Goal: Obtain resource: Obtain resource

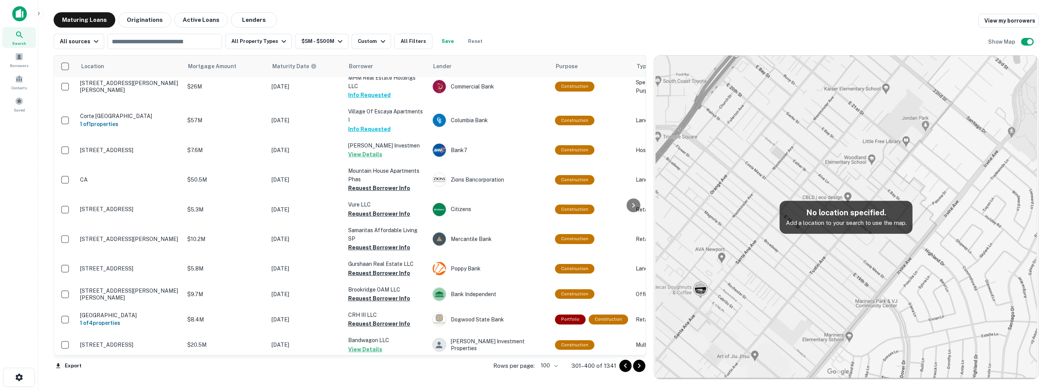
scroll to position [919, 0]
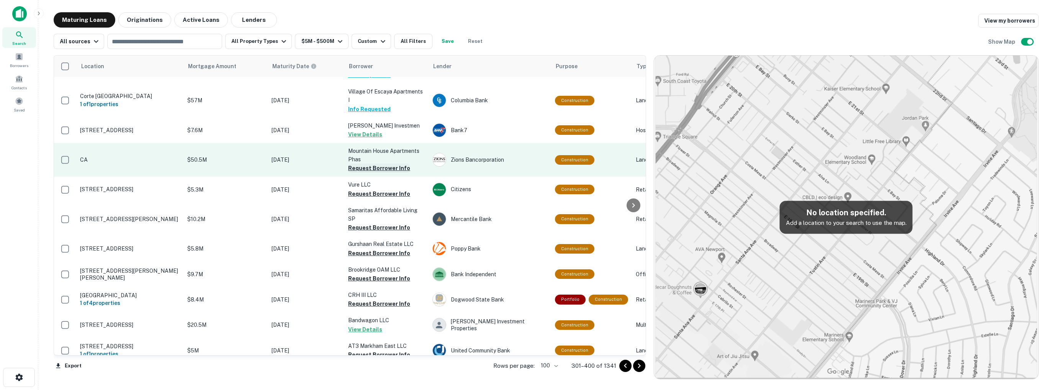
click at [374, 164] on button "Request Borrower Info" at bounding box center [379, 168] width 62 height 9
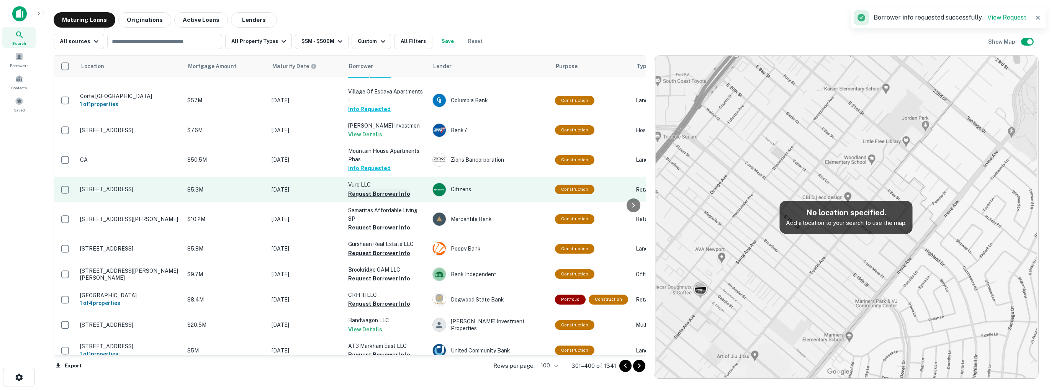
click at [368, 189] on button "Request Borrower Info" at bounding box center [379, 193] width 62 height 9
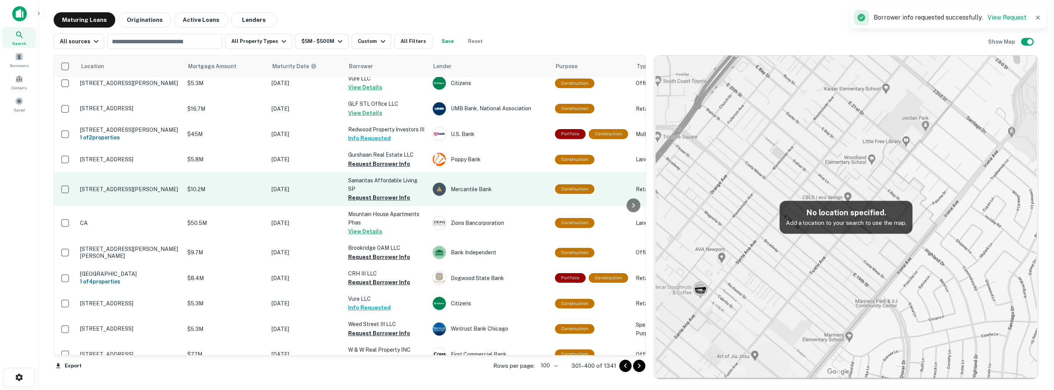
scroll to position [728, 0]
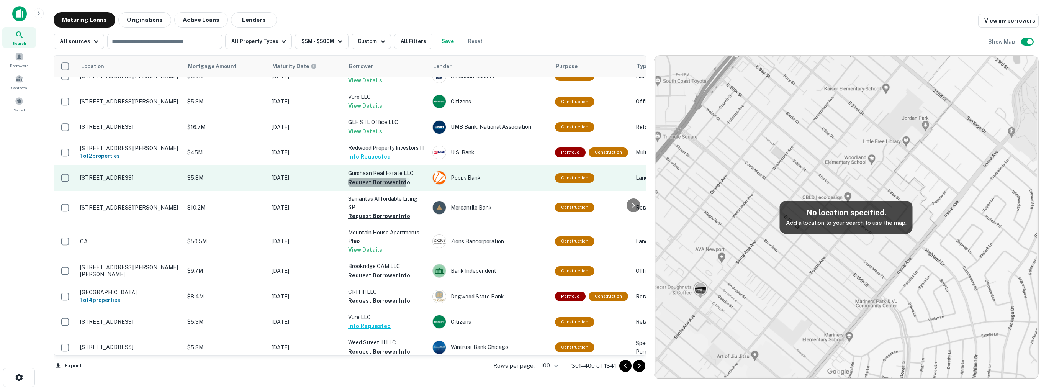
click at [372, 178] on button "Request Borrower Info" at bounding box center [379, 182] width 62 height 9
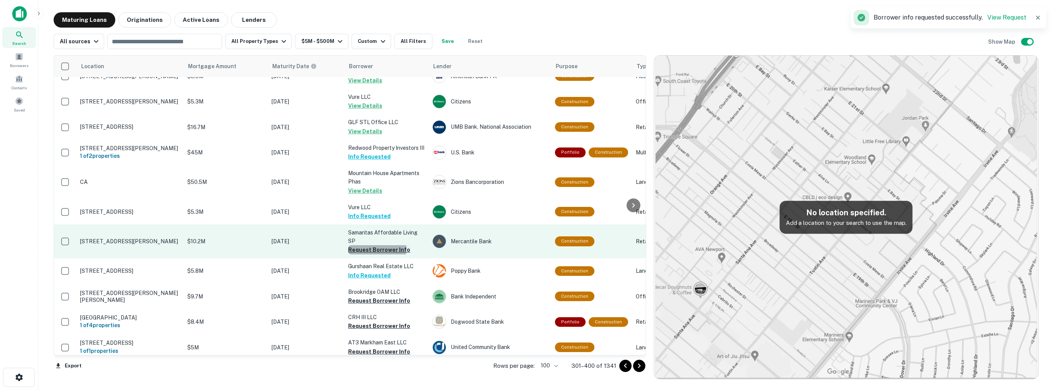
click at [372, 245] on button "Request Borrower Info" at bounding box center [379, 249] width 62 height 9
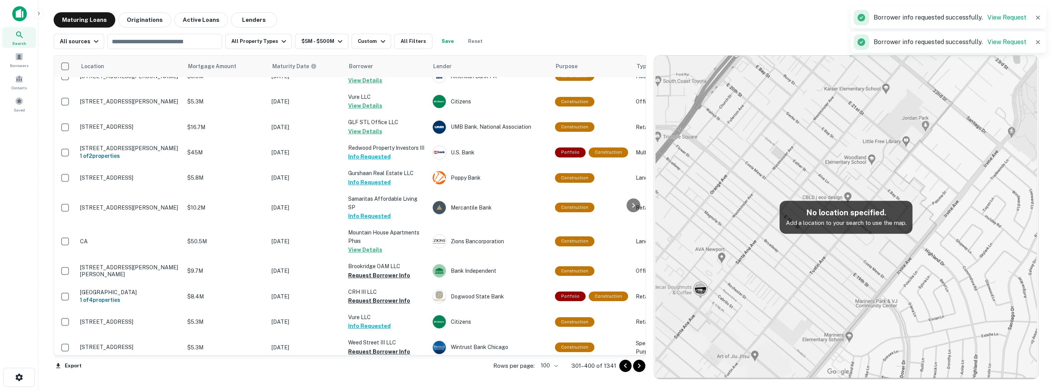
scroll to position [804, 0]
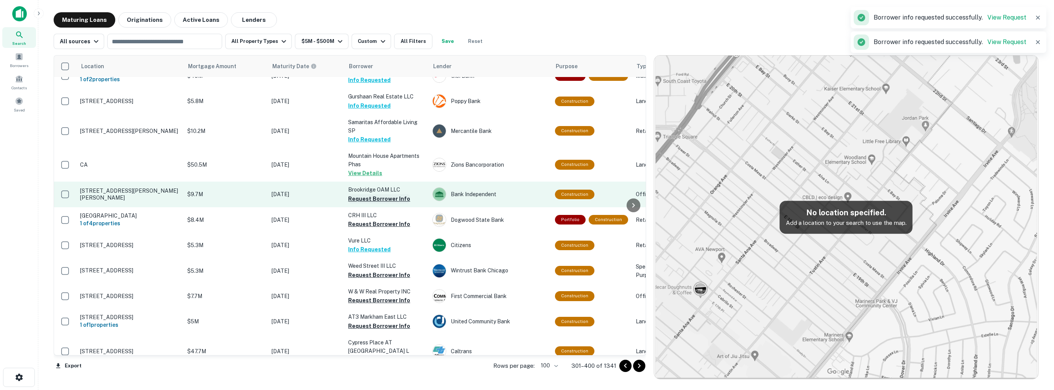
click at [368, 194] on button "Request Borrower Info" at bounding box center [379, 198] width 62 height 9
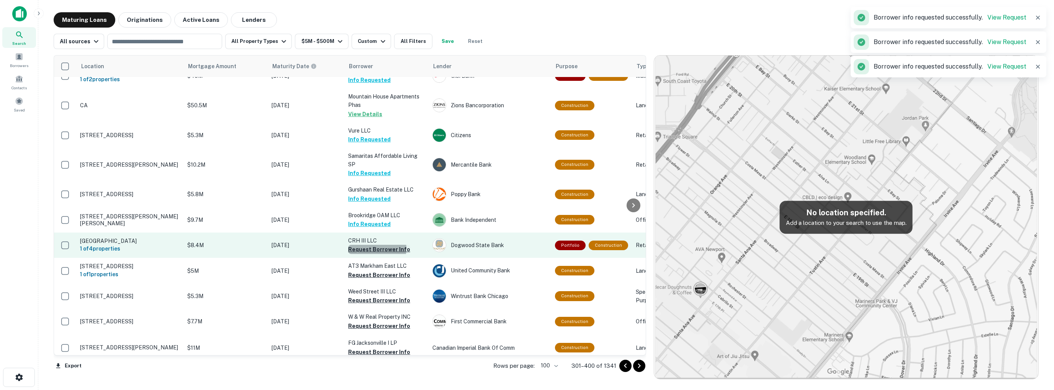
click at [361, 245] on button "Request Borrower Info" at bounding box center [379, 249] width 62 height 9
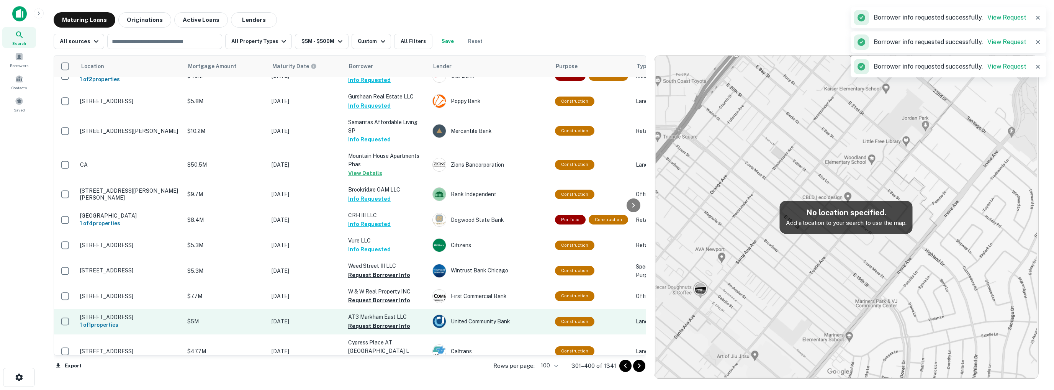
scroll to position [881, 0]
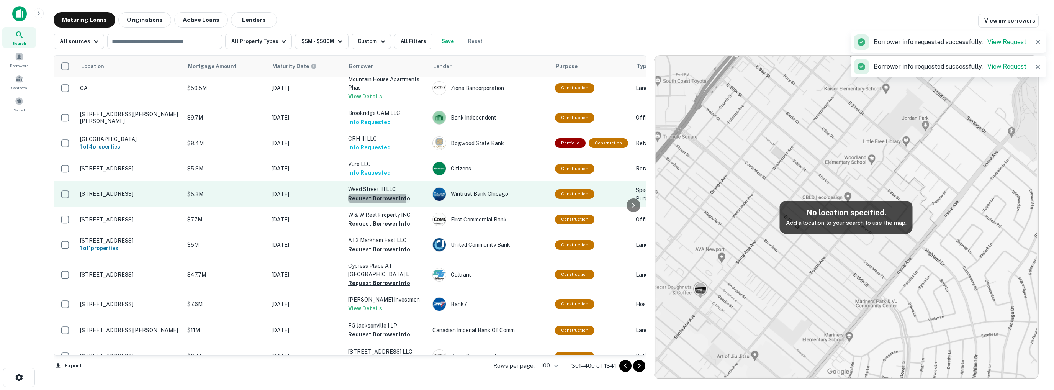
click at [370, 194] on button "Request Borrower Info" at bounding box center [379, 198] width 62 height 9
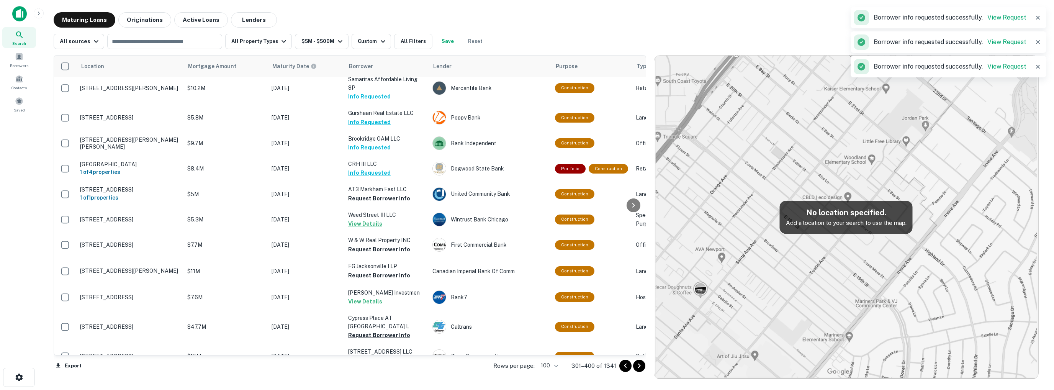
scroll to position [874, 0]
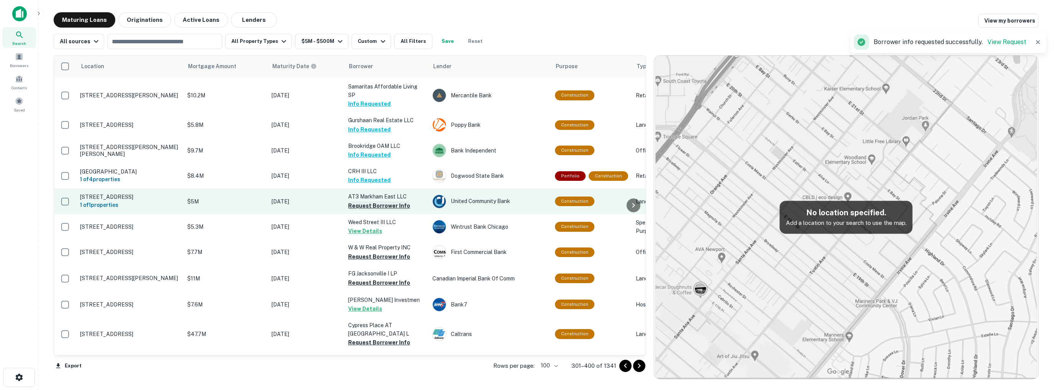
click at [369, 201] on button "Request Borrower Info" at bounding box center [379, 205] width 62 height 9
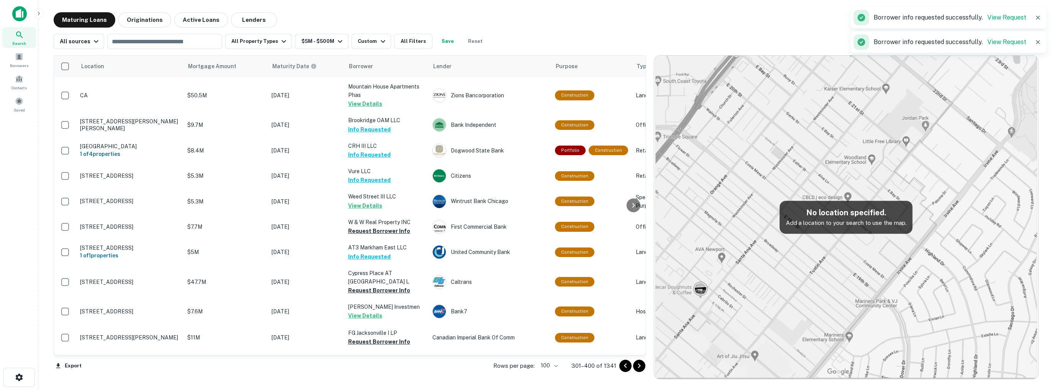
scroll to position [881, 0]
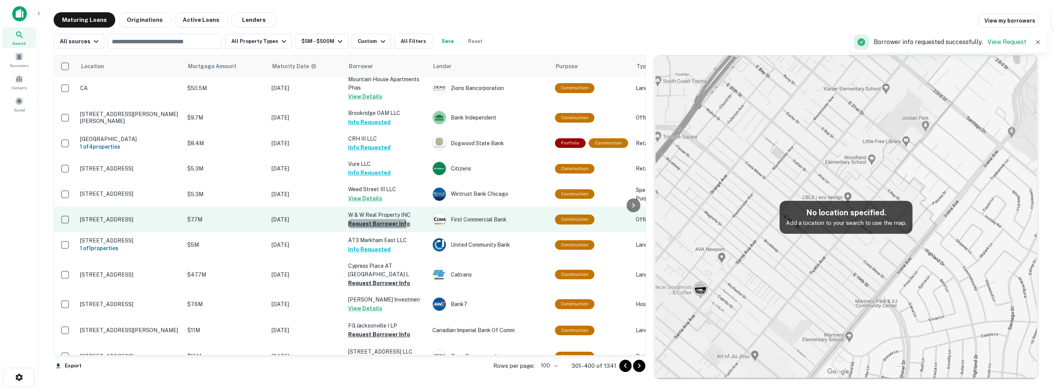
click at [371, 219] on button "Request Borrower Info" at bounding box center [379, 223] width 62 height 9
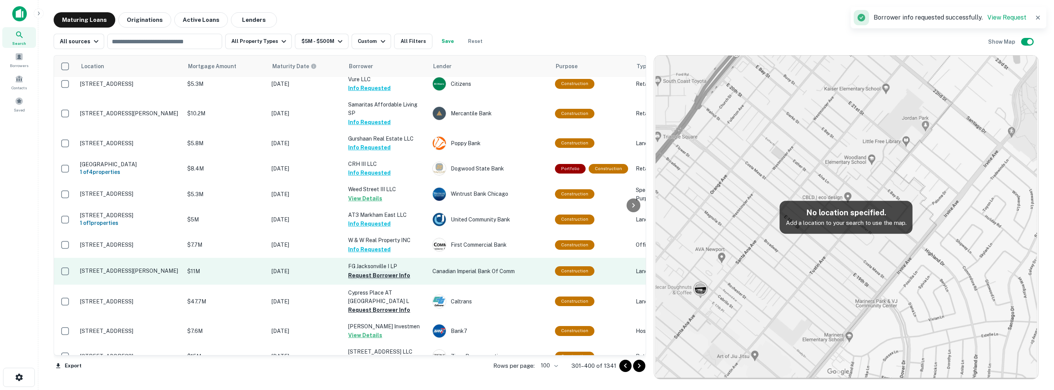
click at [371, 271] on button "Request Borrower Info" at bounding box center [379, 275] width 62 height 9
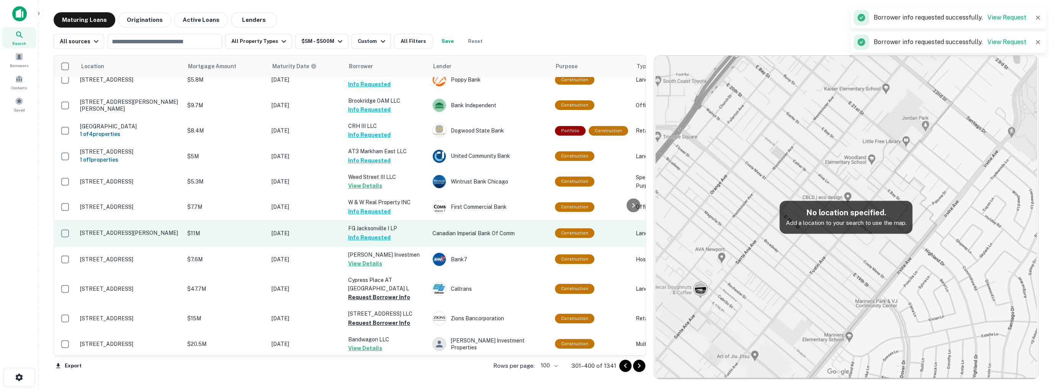
scroll to position [919, 0]
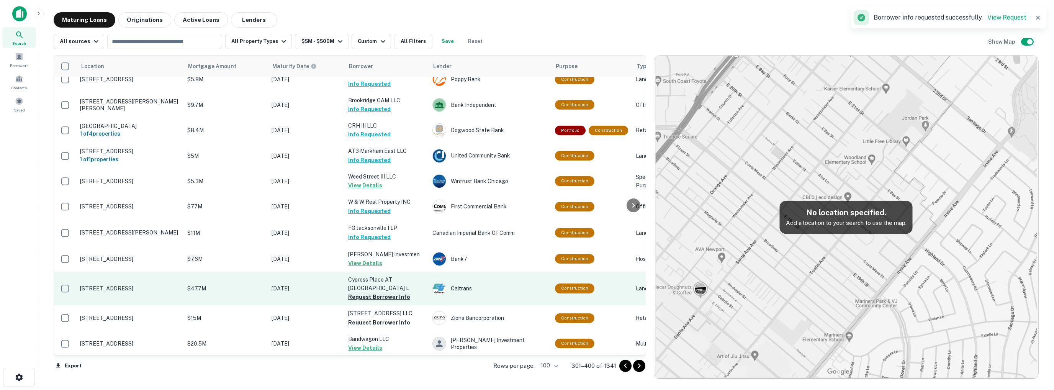
click at [370, 292] on button "Request Borrower Info" at bounding box center [379, 296] width 62 height 9
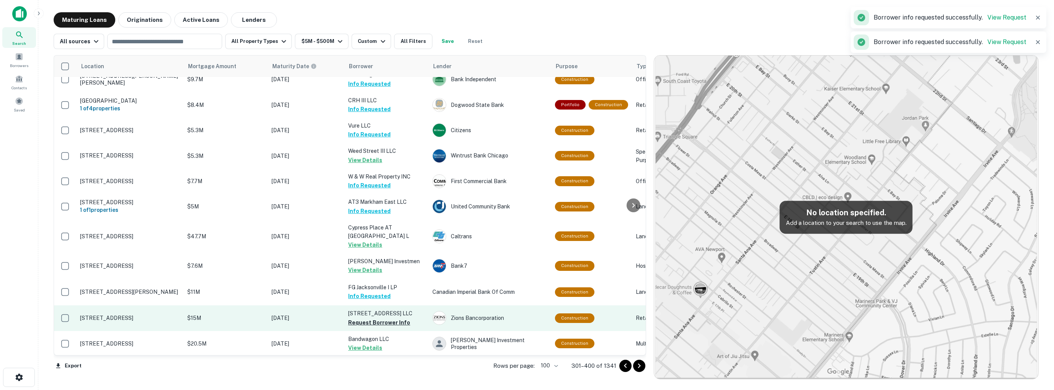
click at [371, 313] on td "[STREET_ADDRESS] LLC Request Borrower Info" at bounding box center [386, 317] width 84 height 25
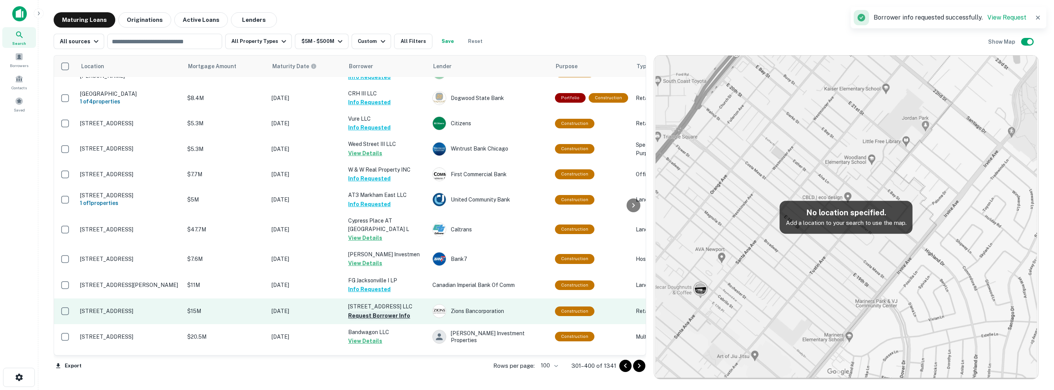
click at [370, 311] on button "Request Borrower Info" at bounding box center [379, 315] width 62 height 9
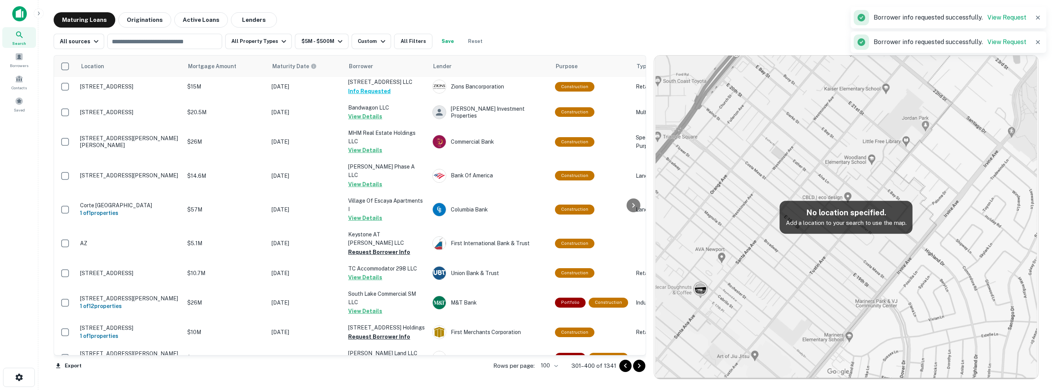
scroll to position [1156, 0]
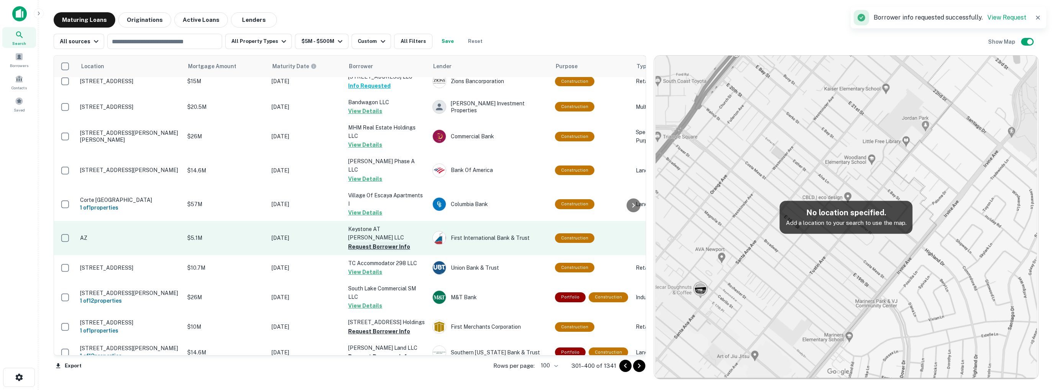
click at [375, 242] on button "Request Borrower Info" at bounding box center [379, 246] width 62 height 9
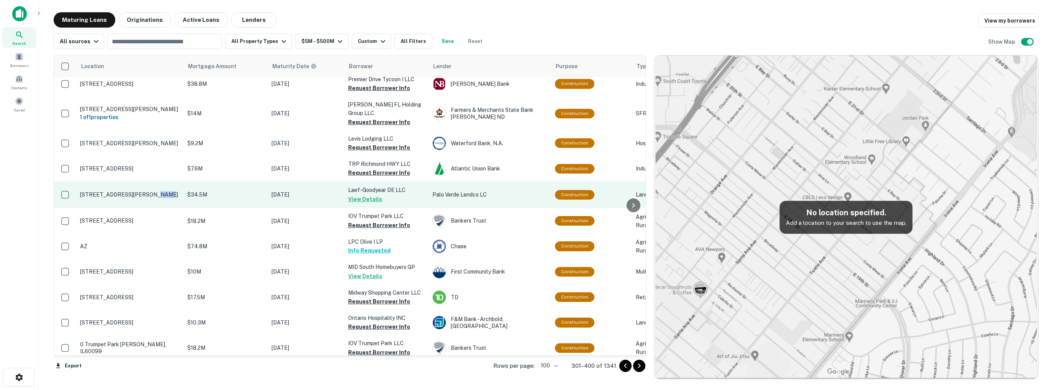
scroll to position [1621, 0]
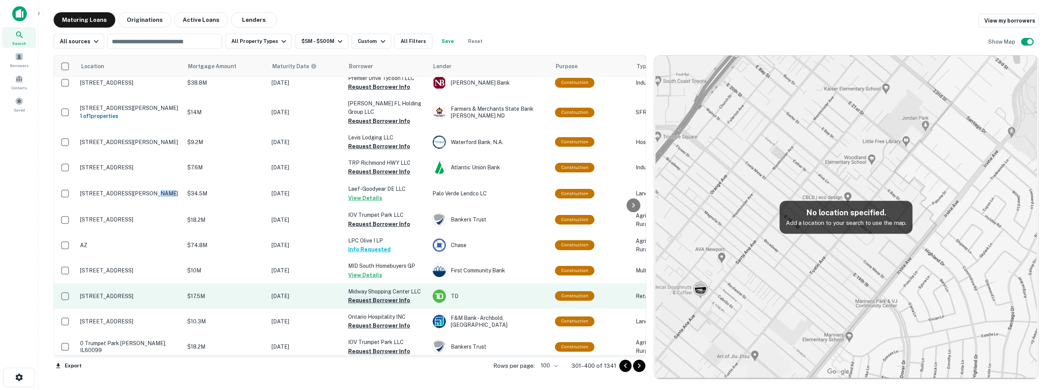
click at [375, 296] on button "Request Borrower Info" at bounding box center [379, 300] width 62 height 9
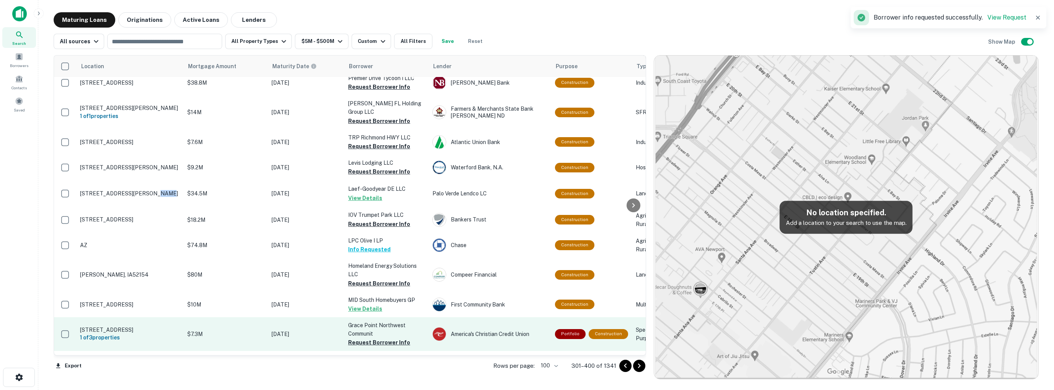
click at [377, 321] on p "Grace Point Northwest Communit" at bounding box center [386, 329] width 77 height 17
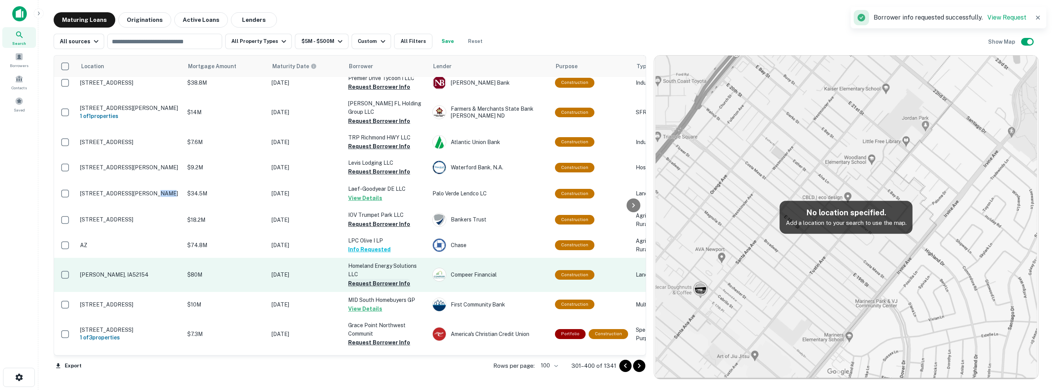
click at [382, 279] on button "Request Borrower Info" at bounding box center [379, 283] width 62 height 9
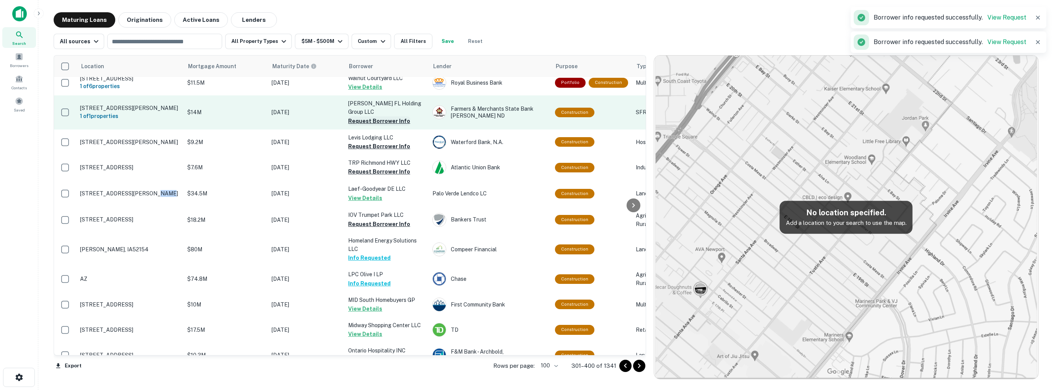
scroll to position [1545, 0]
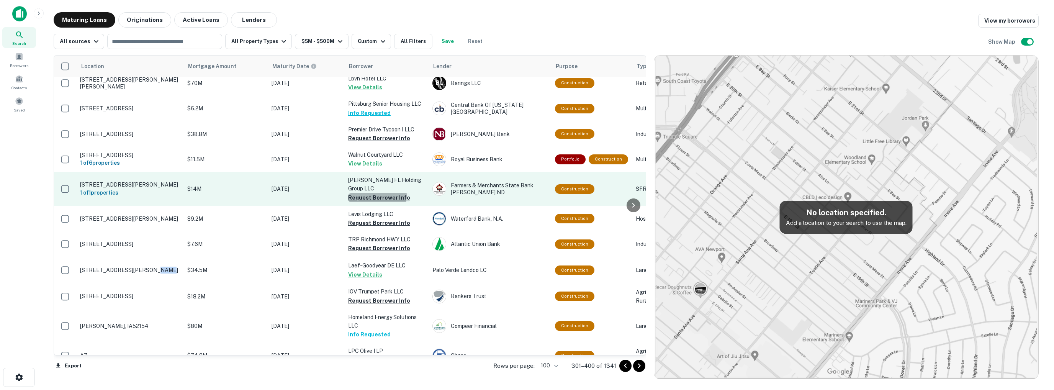
click at [376, 193] on button "Request Borrower Info" at bounding box center [379, 197] width 62 height 9
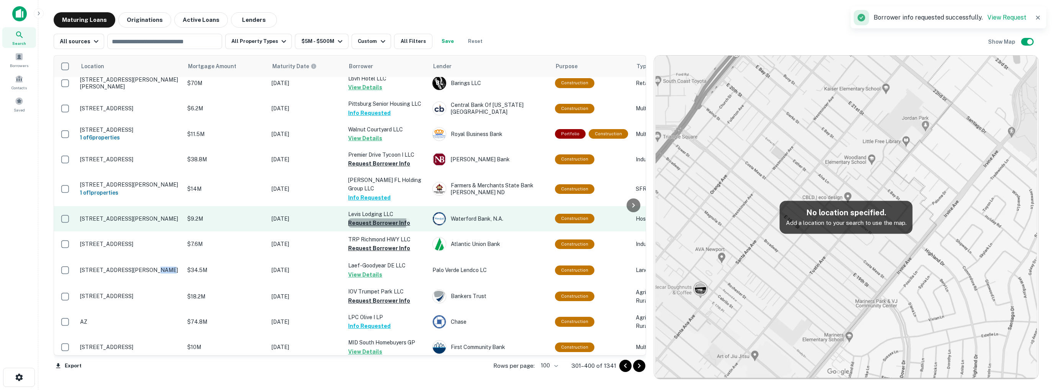
click at [367, 218] on button "Request Borrower Info" at bounding box center [379, 222] width 62 height 9
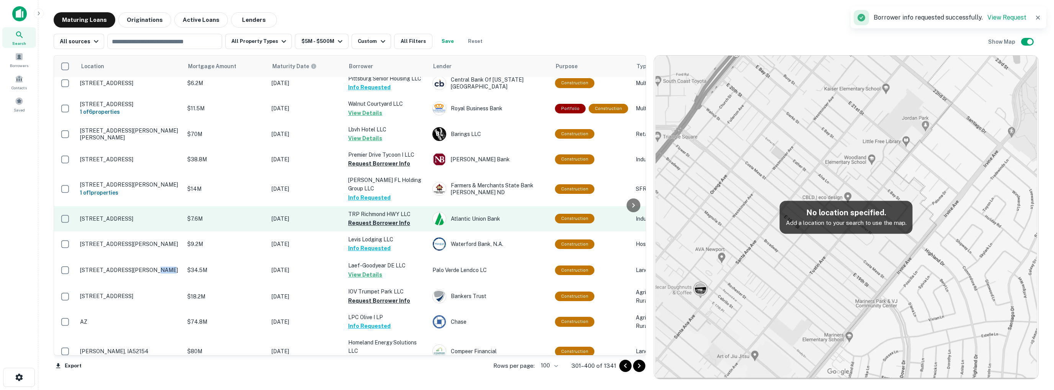
click at [372, 218] on button "Request Borrower Info" at bounding box center [379, 222] width 62 height 9
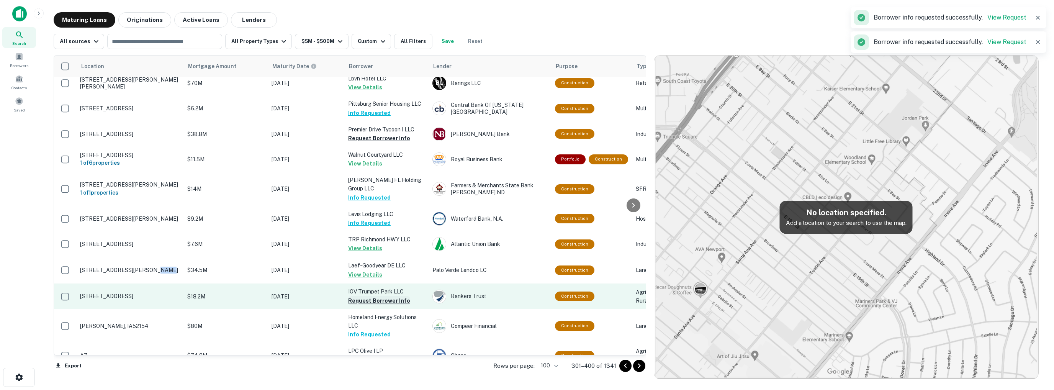
click at [380, 296] on button "Request Borrower Info" at bounding box center [379, 300] width 62 height 9
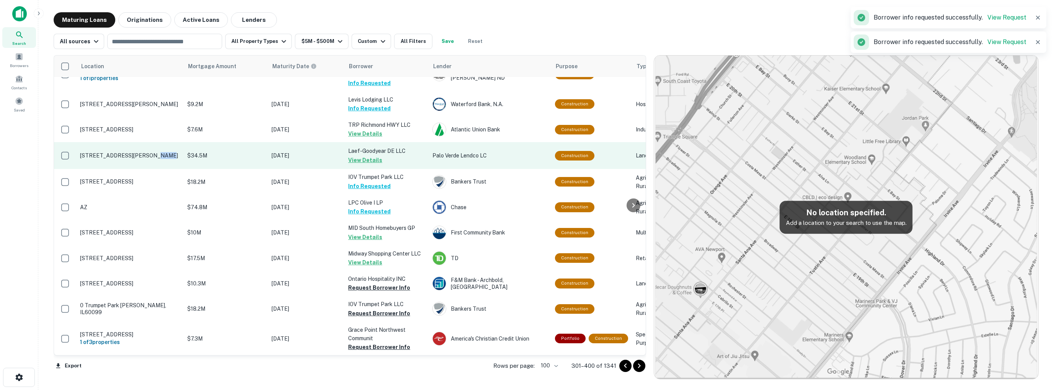
scroll to position [1660, 0]
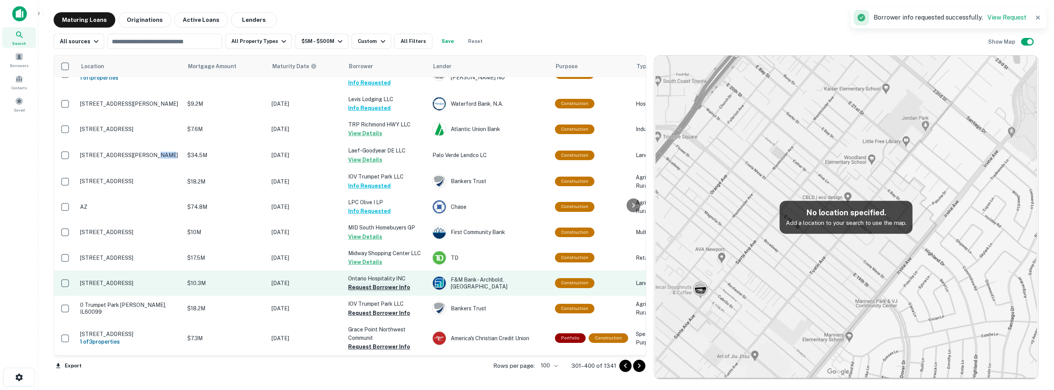
click at [371, 283] on button "Request Borrower Info" at bounding box center [379, 287] width 62 height 9
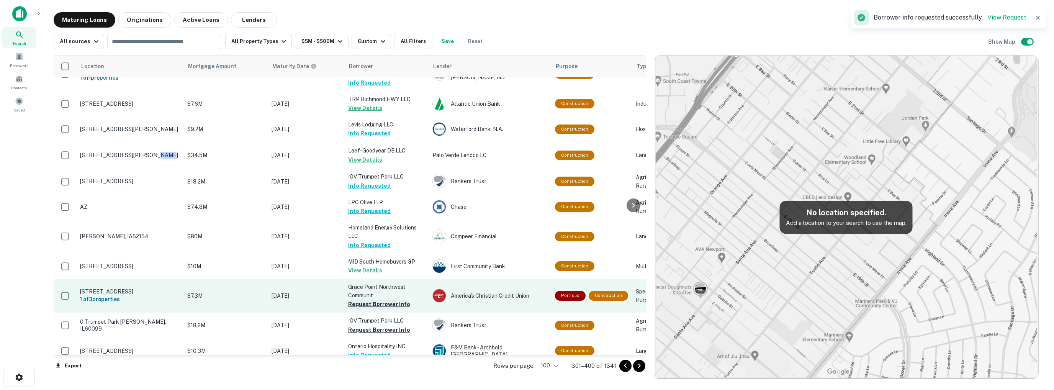
click at [373, 299] on button "Request Borrower Info" at bounding box center [379, 303] width 62 height 9
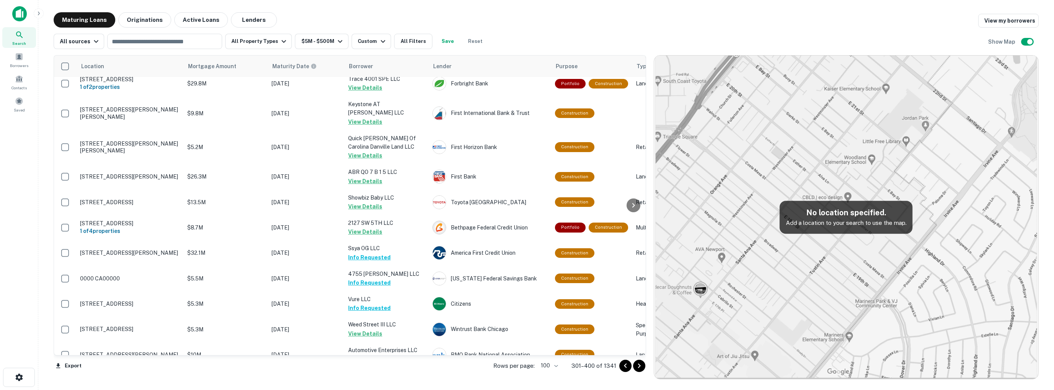
scroll to position [0, 0]
